Goal: Check status: Check status

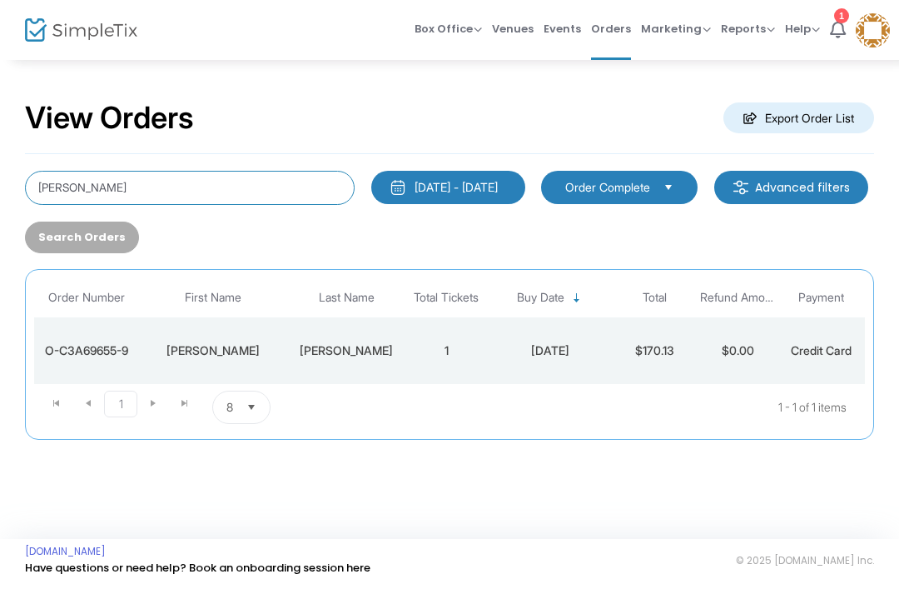
click at [102, 187] on input "[PERSON_NAME]" at bounding box center [190, 188] width 330 height 34
click at [54, 193] on input "[PERSON_NAME]" at bounding box center [190, 188] width 330 height 34
click at [53, 193] on input "[PERSON_NAME]" at bounding box center [190, 188] width 330 height 34
type input "[PERSON_NAME]"
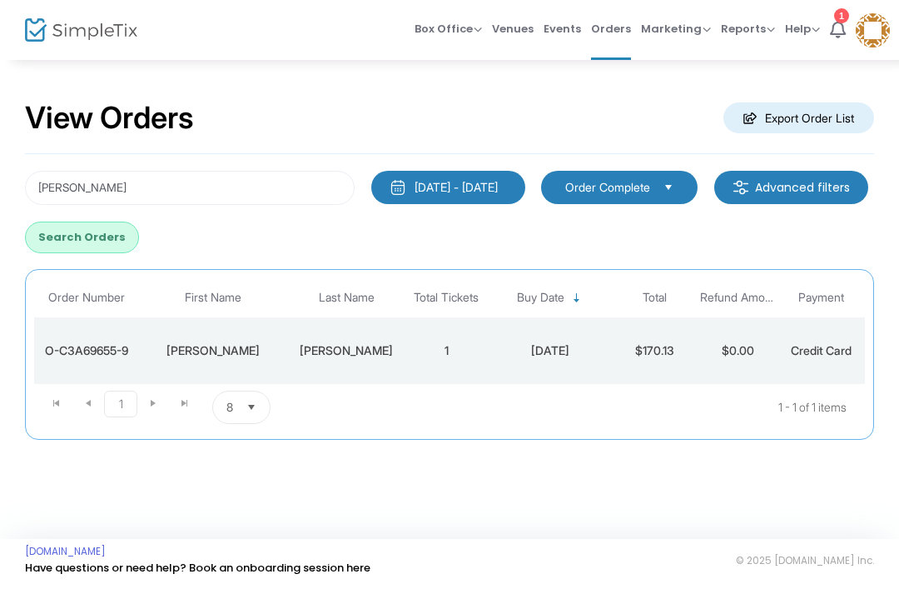
click at [139, 236] on button "Search Orders" at bounding box center [82, 238] width 114 height 32
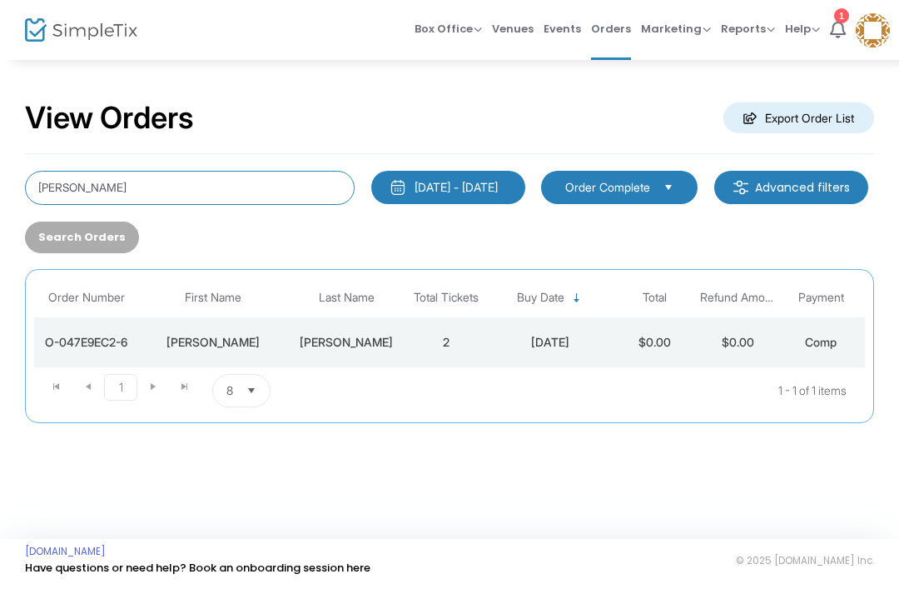
click at [87, 192] on input "[PERSON_NAME]" at bounding box center [190, 188] width 330 height 34
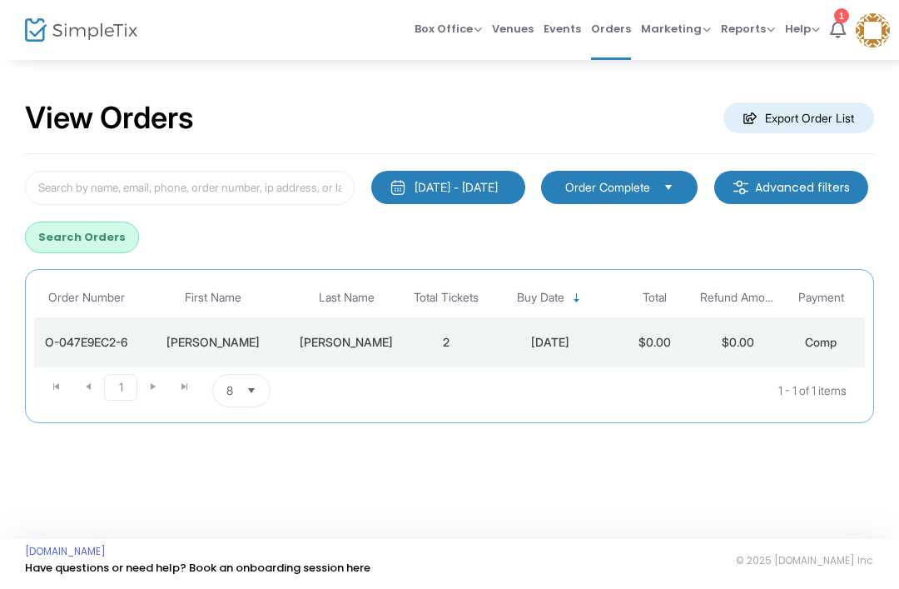
click at [139, 241] on button "Search Orders" at bounding box center [82, 238] width 114 height 32
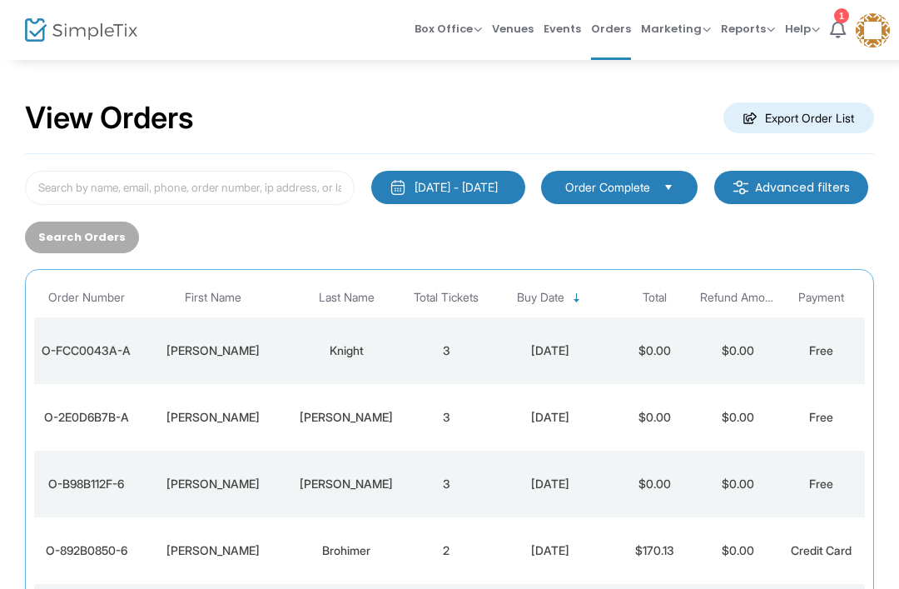
click at [326, 362] on td "Knight" at bounding box center [346, 350] width 117 height 67
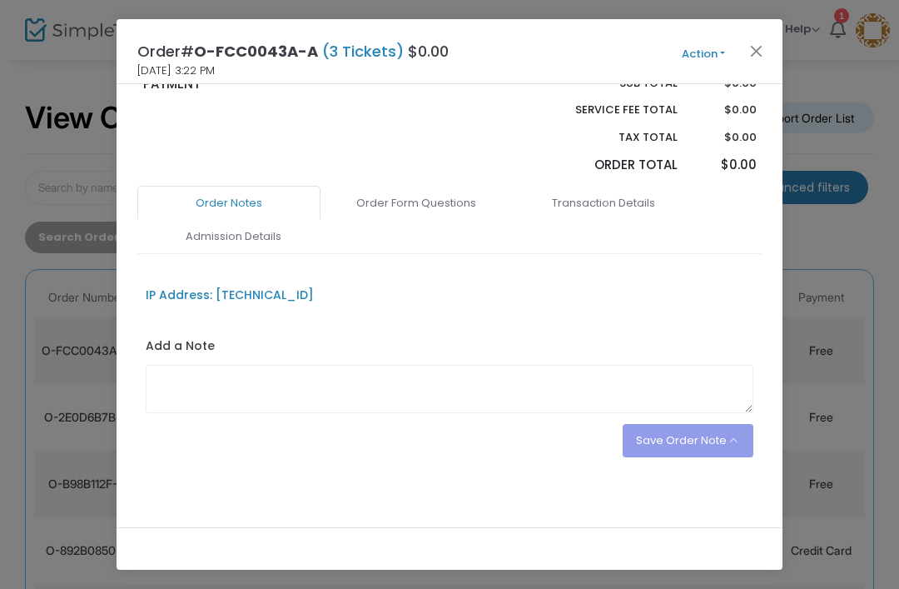
scroll to position [424, 0]
click at [763, 40] on button "Close" at bounding box center [757, 51] width 22 height 22
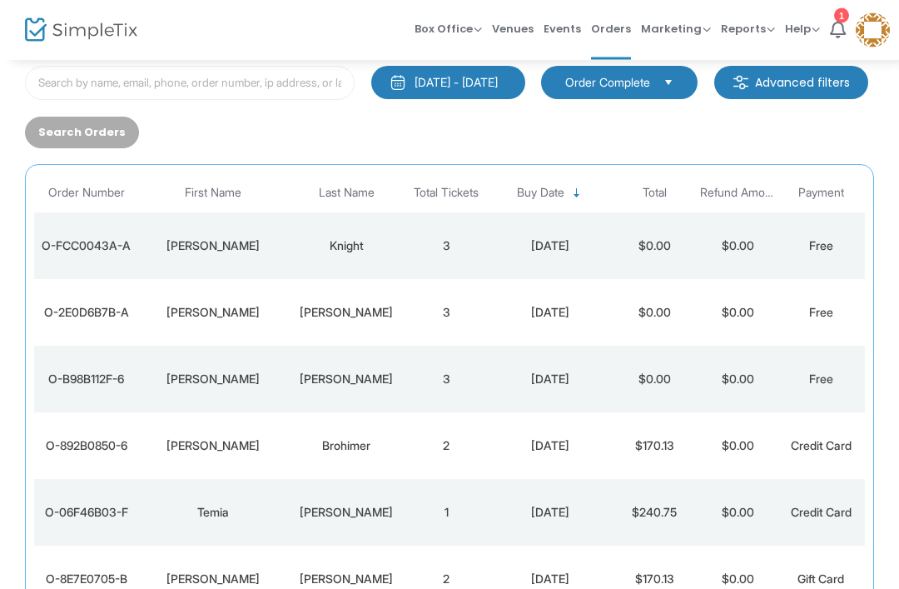
scroll to position [262, 0]
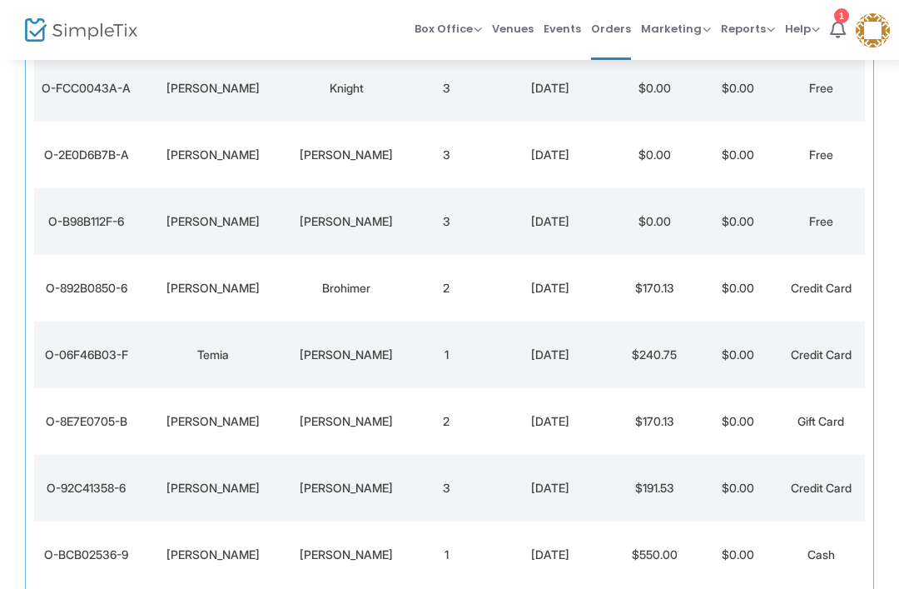
click at [326, 153] on div "[PERSON_NAME]" at bounding box center [346, 155] width 108 height 17
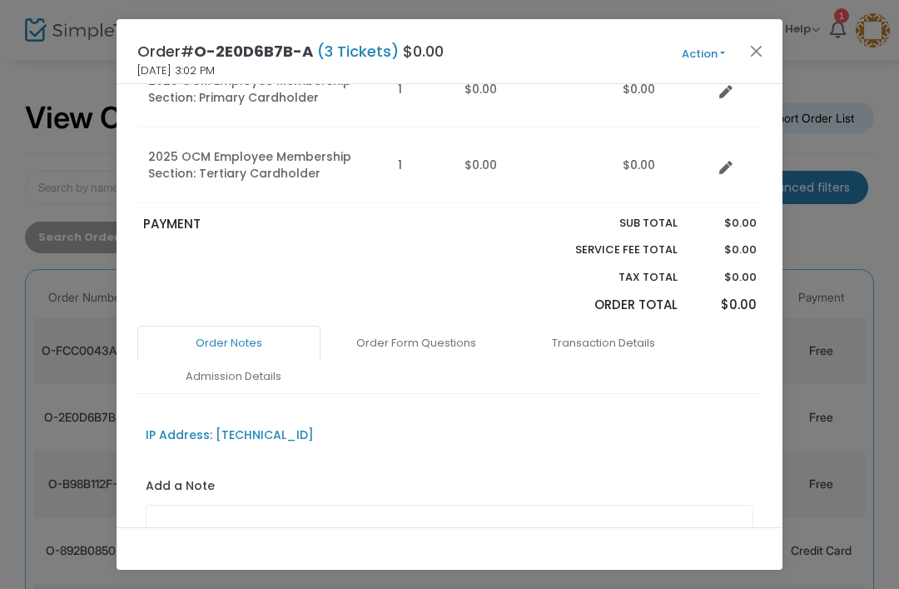
scroll to position [282, 0]
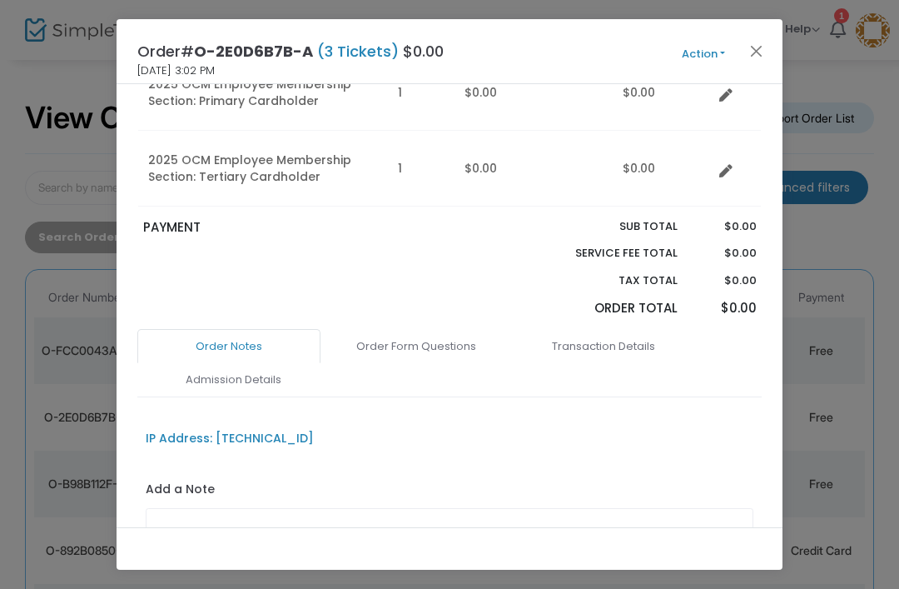
click at [273, 381] on link "Admission Details" at bounding box center [233, 379] width 183 height 35
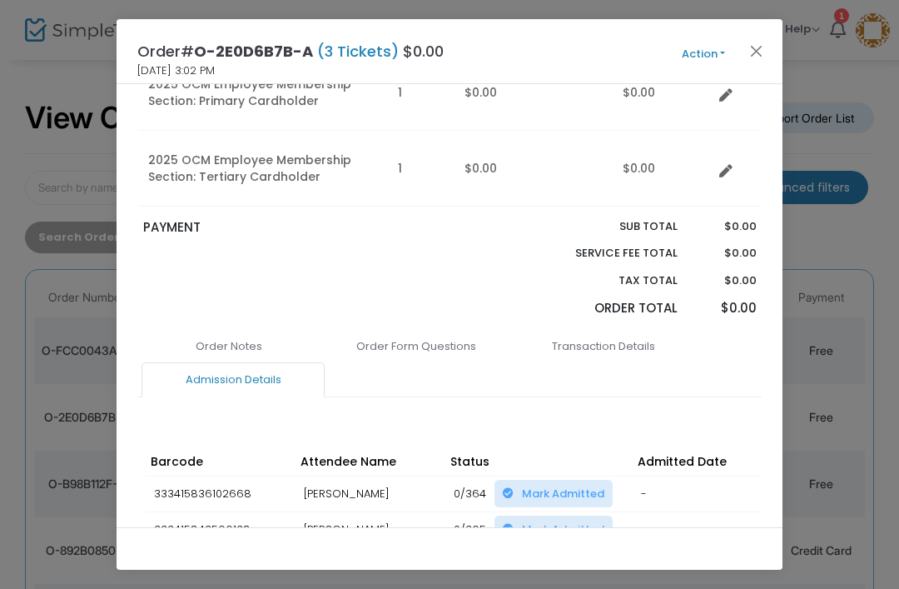
scroll to position [356, 0]
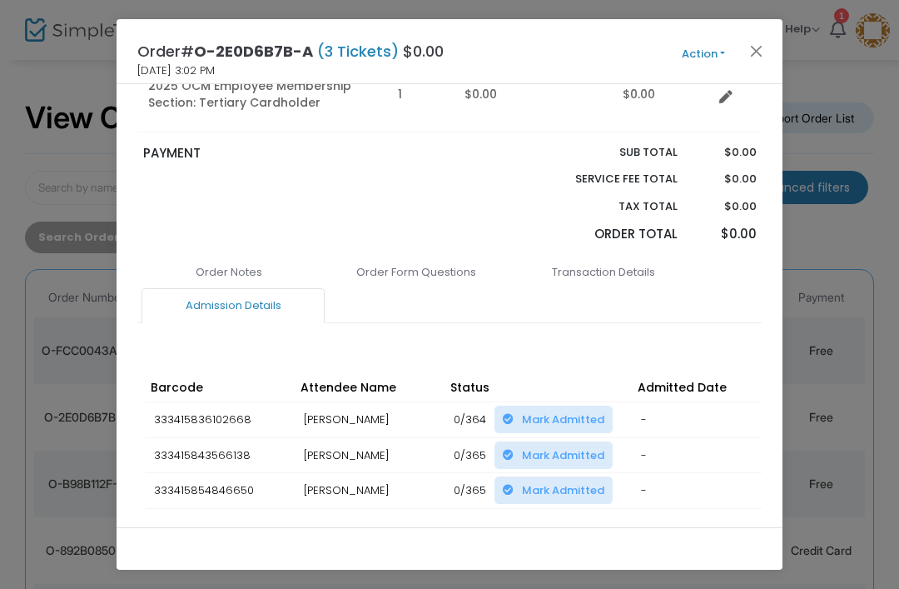
click at [758, 50] on button "Close" at bounding box center [757, 51] width 22 height 22
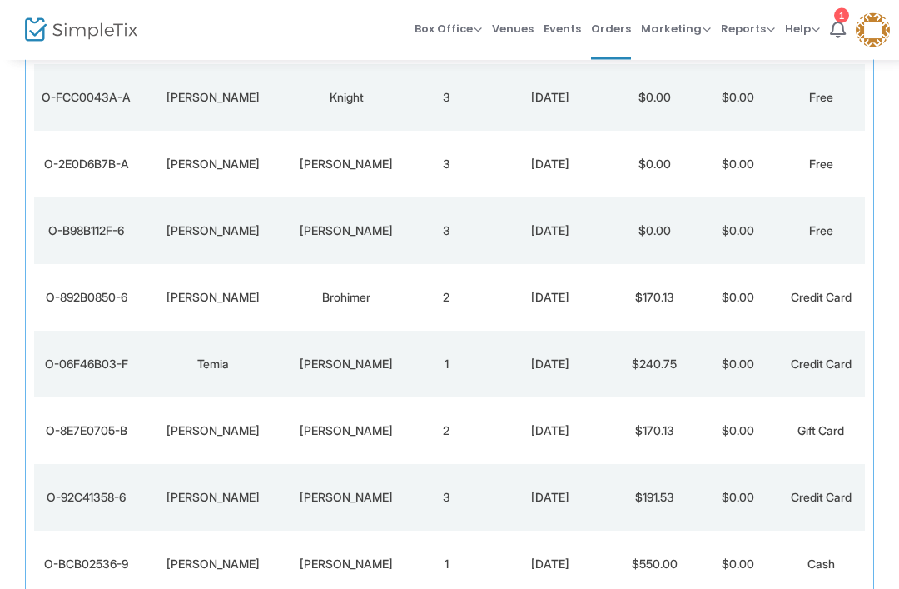
scroll to position [262, 0]
